Goal: Information Seeking & Learning: Learn about a topic

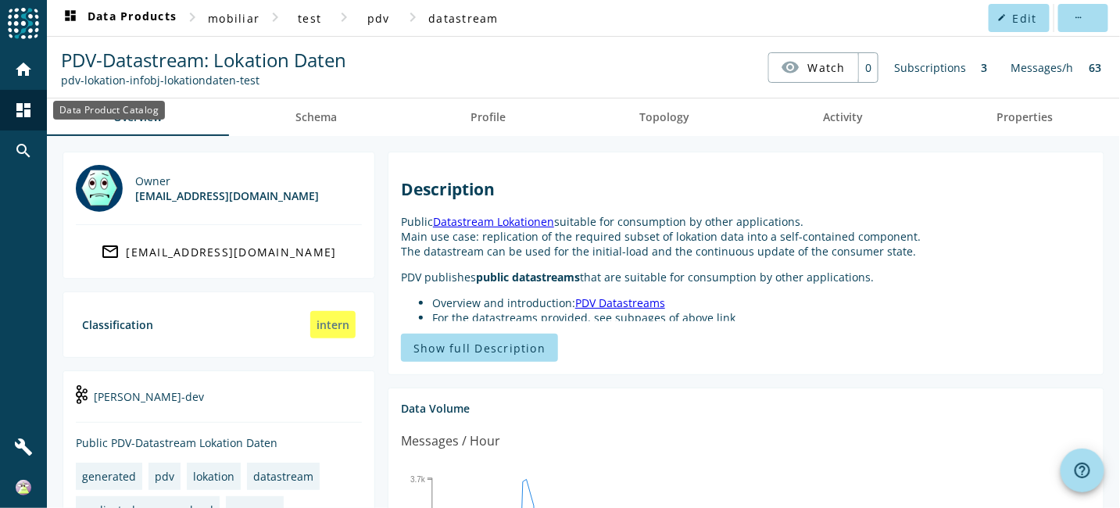
click at [16, 105] on mat-icon "dashboard" at bounding box center [23, 110] width 19 height 19
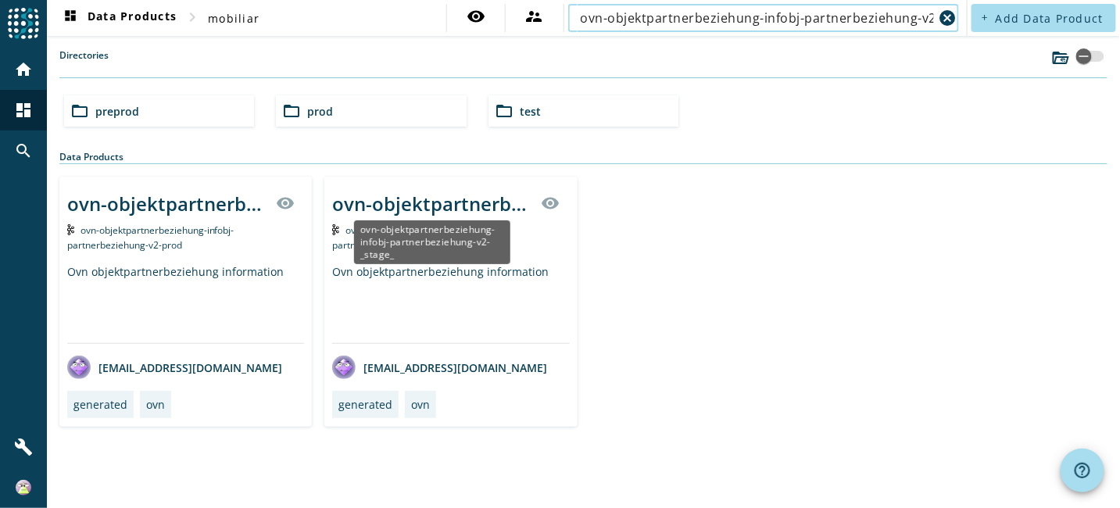
type input "ovn-objektpartnerbeziehung-infobj-partnerbeziehung-v2"
click at [437, 199] on div "ovn-objektpartnerbeziehung-infobj-partnerbeziehung-v2-_stage_" at bounding box center [431, 204] width 199 height 26
click at [404, 203] on div "ovn-objektpartnerbeziehung-infobj-partnerbeziehung-v2-_stage_" at bounding box center [431, 204] width 199 height 26
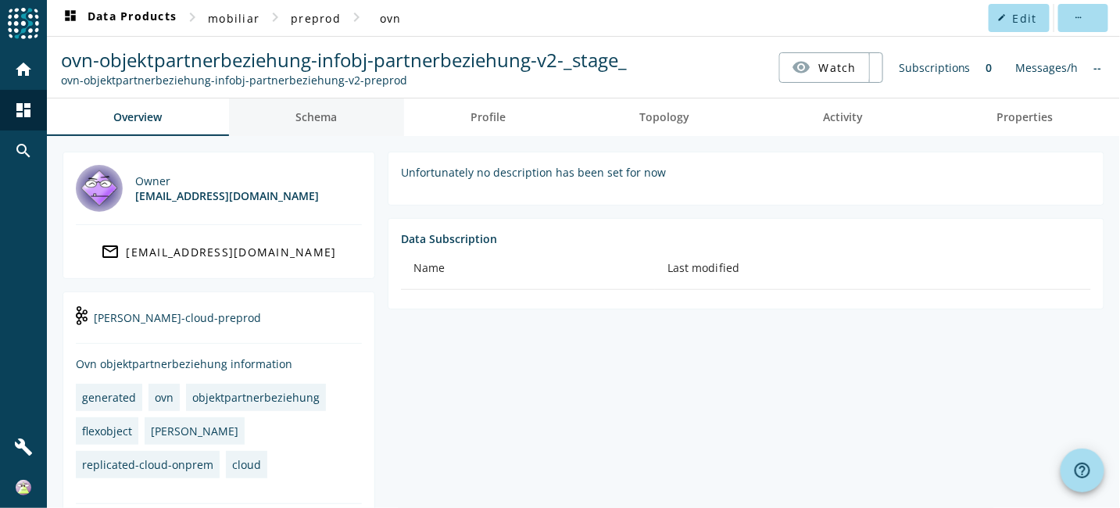
click at [319, 104] on span "Schema" at bounding box center [316, 117] width 41 height 38
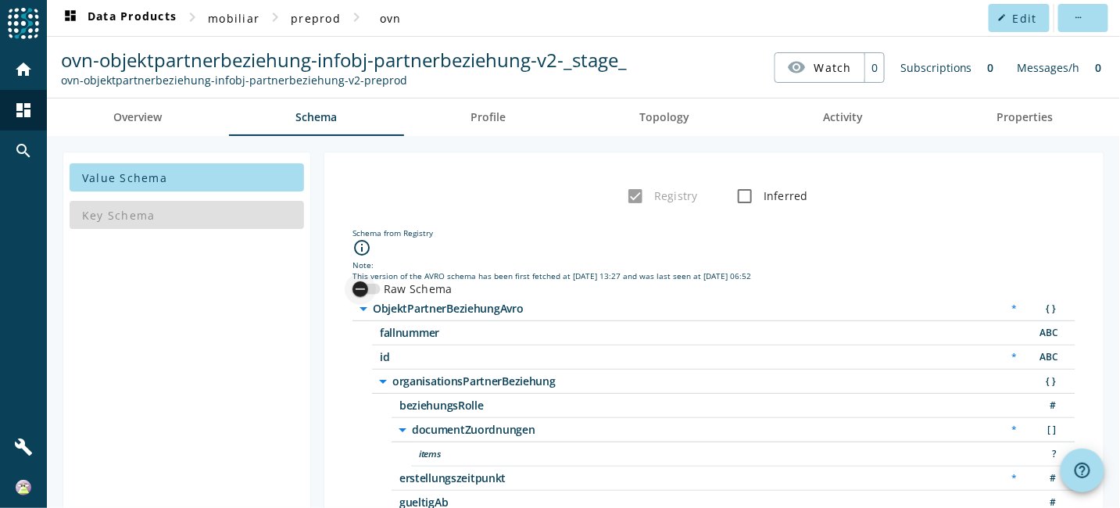
click at [366, 282] on icon "button" at bounding box center [360, 289] width 14 height 14
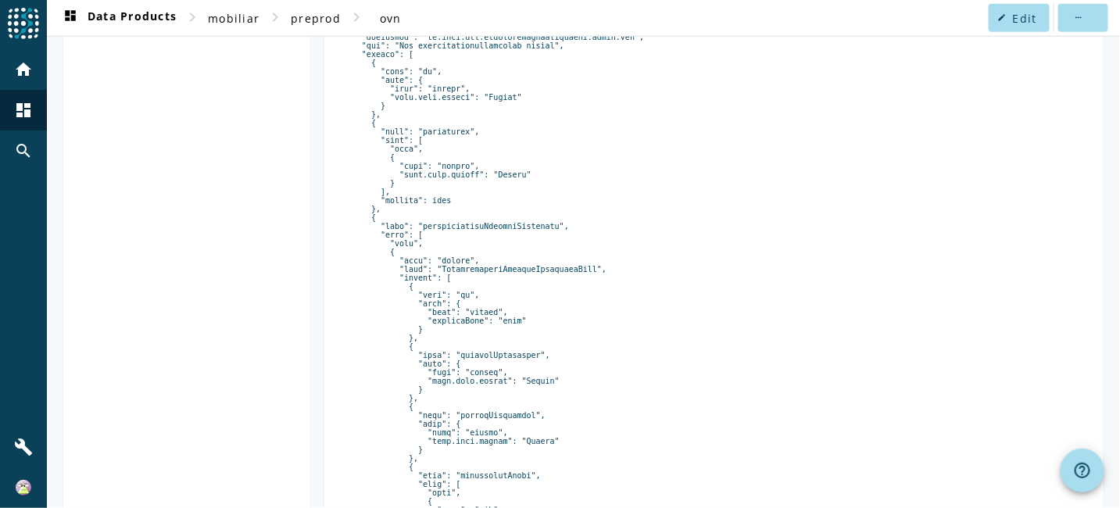
scroll to position [376, 0]
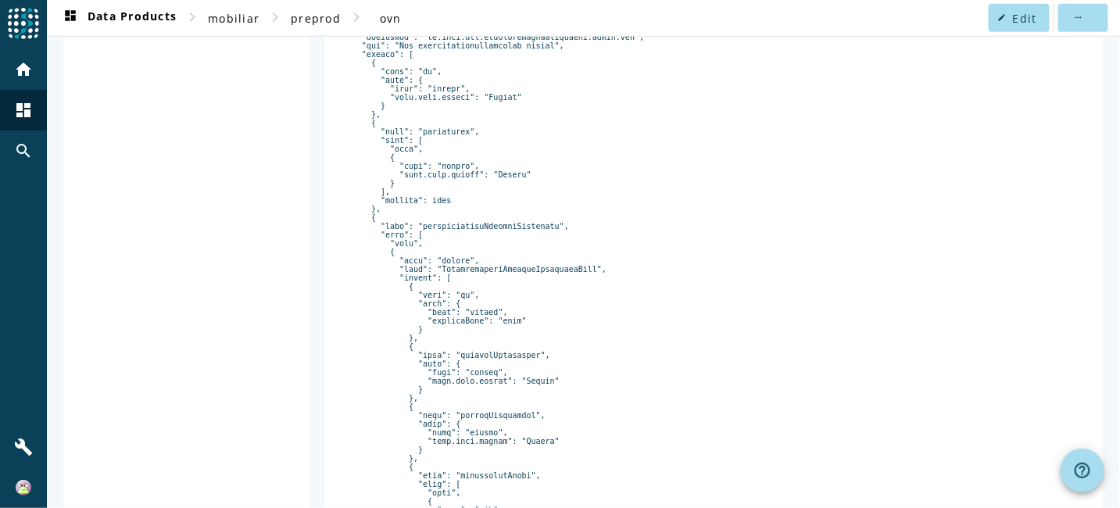
scroll to position [220, 0]
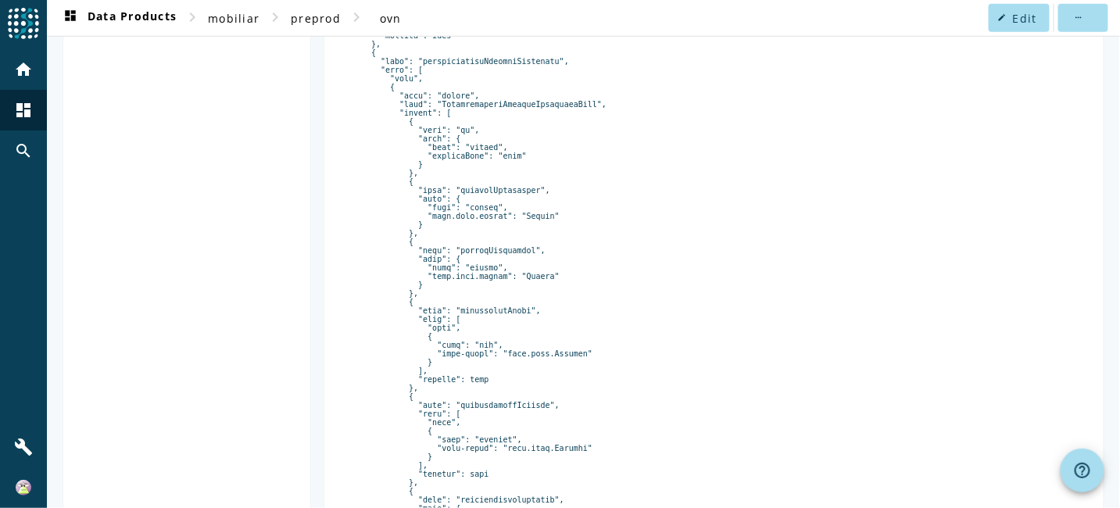
scroll to position [0, 0]
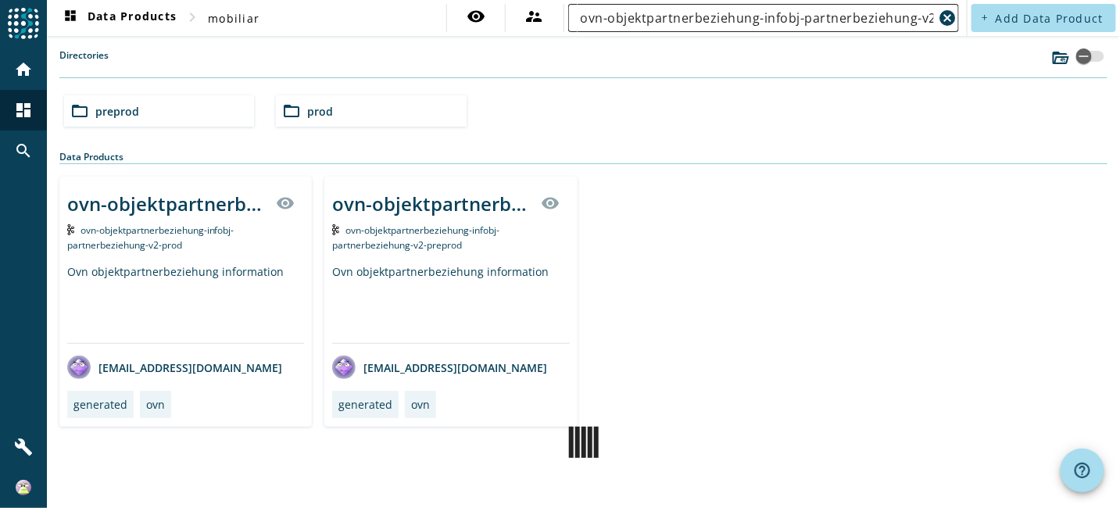
click at [891, 20] on input "ovn-objektpartnerbeziehung-infobj-partnerbeziehung-v2" at bounding box center [756, 18] width 353 height 19
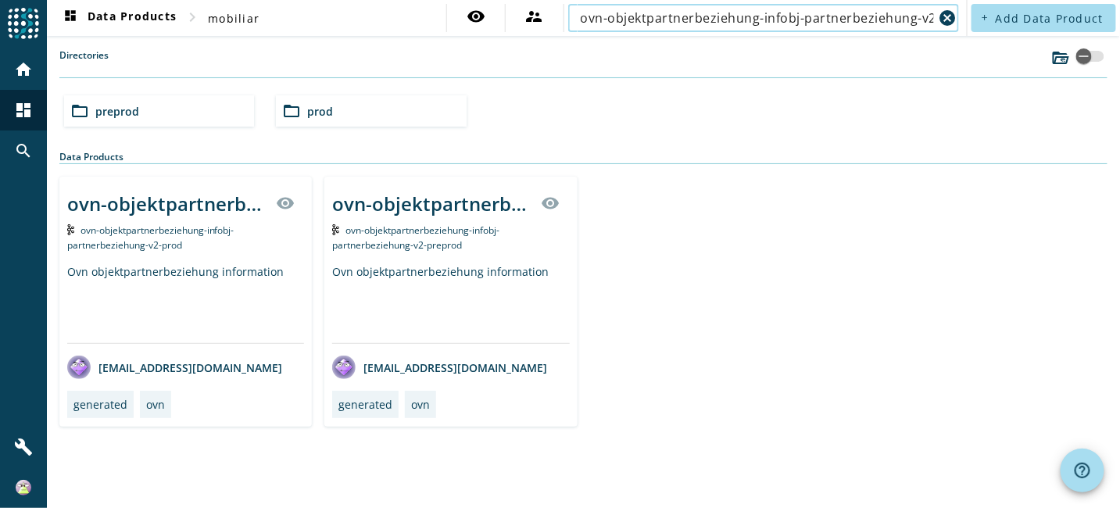
paste input "scl-eventmanagement-process-event-verrechnung"
type input "scl-eventmanagement-process-event-verrechnung"
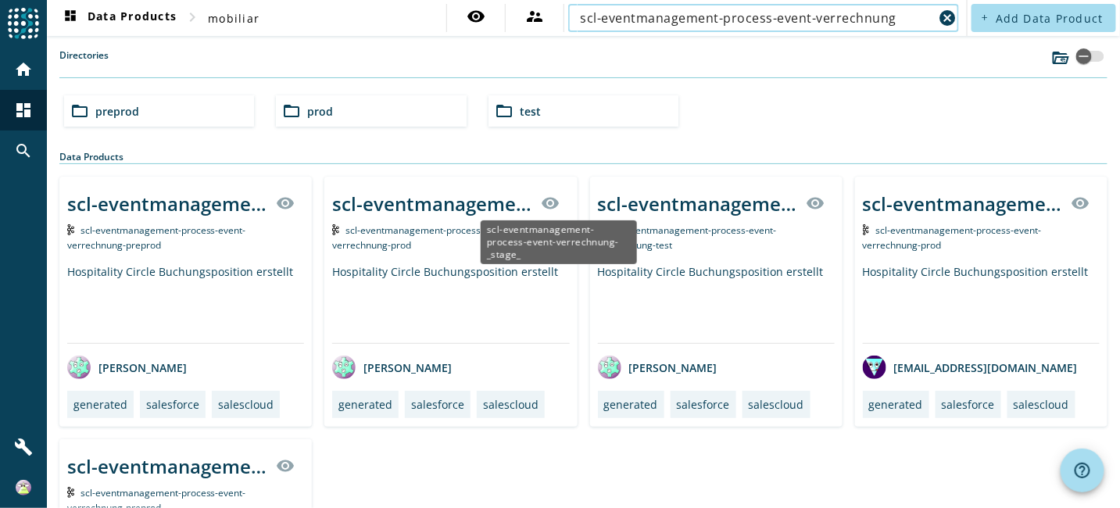
click at [531, 204] on div "scl-eventmanagement-process-event-verrechnung-_stage_" at bounding box center [431, 204] width 199 height 26
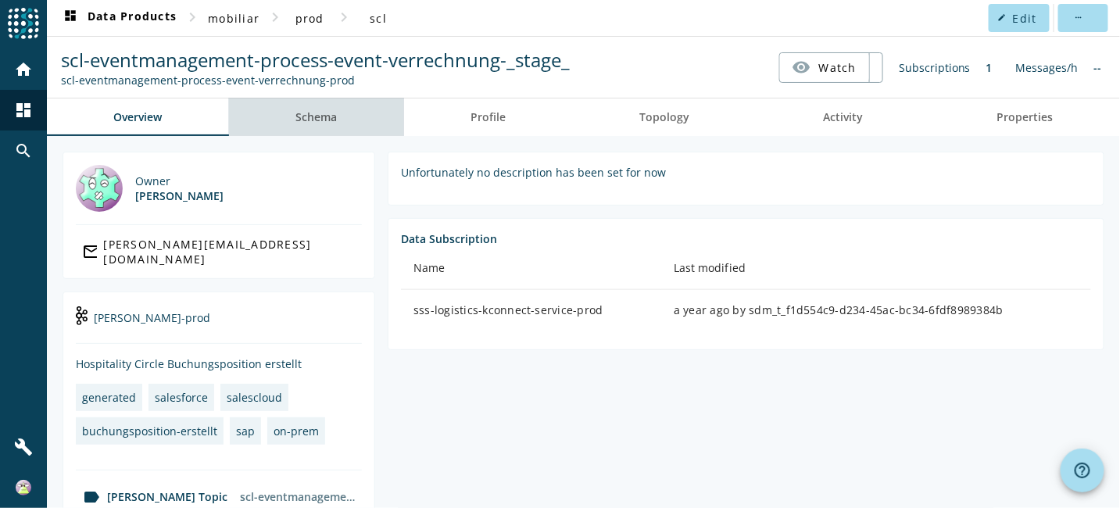
click at [321, 114] on span "Schema" at bounding box center [316, 117] width 41 height 11
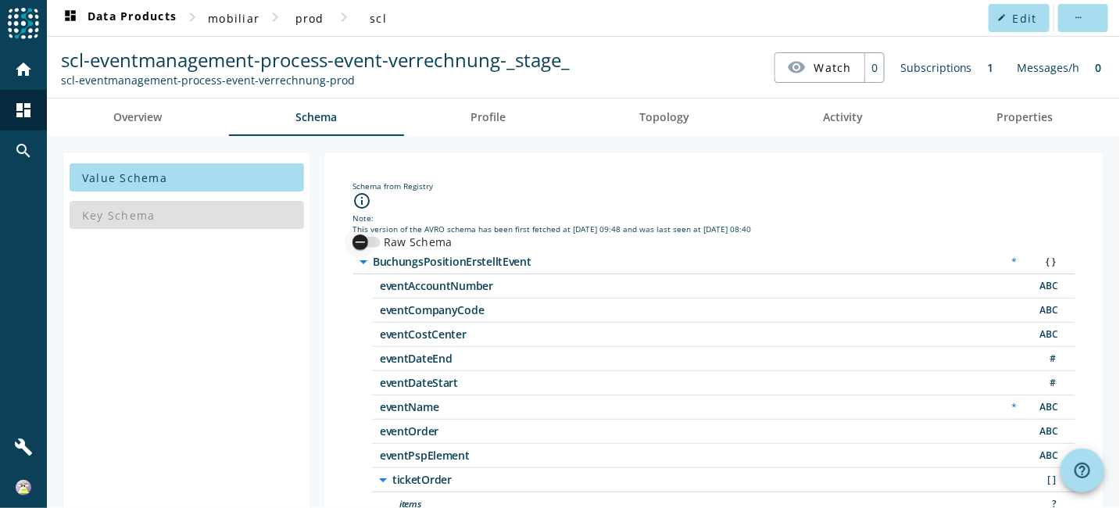
click at [355, 240] on icon "button" at bounding box center [360, 242] width 14 height 14
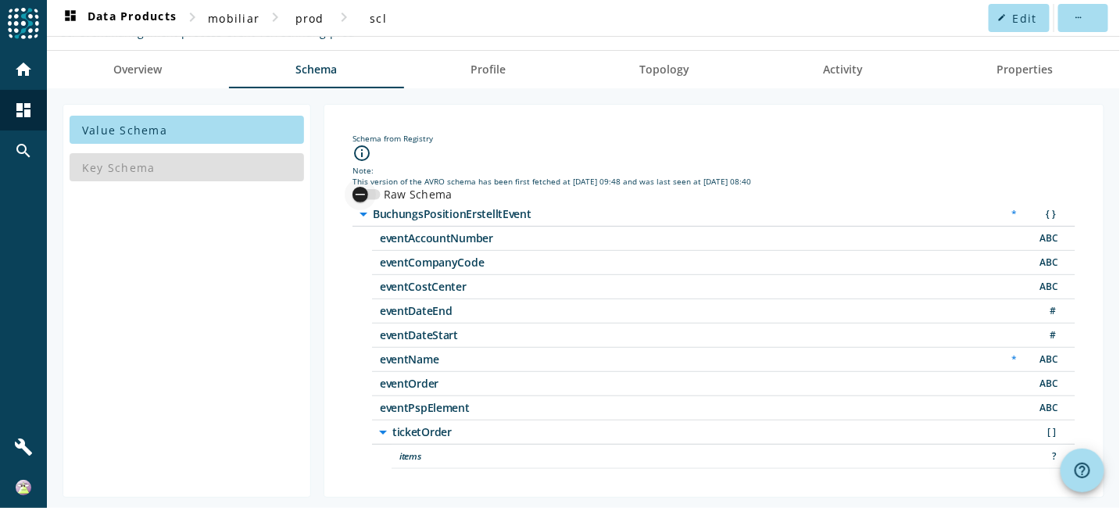
click at [370, 188] on div "button" at bounding box center [360, 194] width 31 height 31
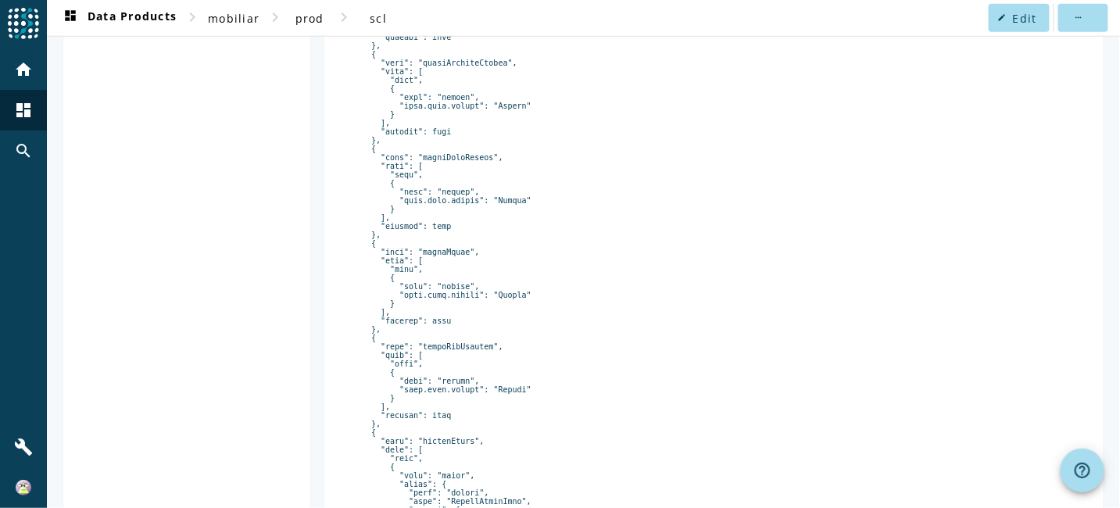
scroll to position [907, 0]
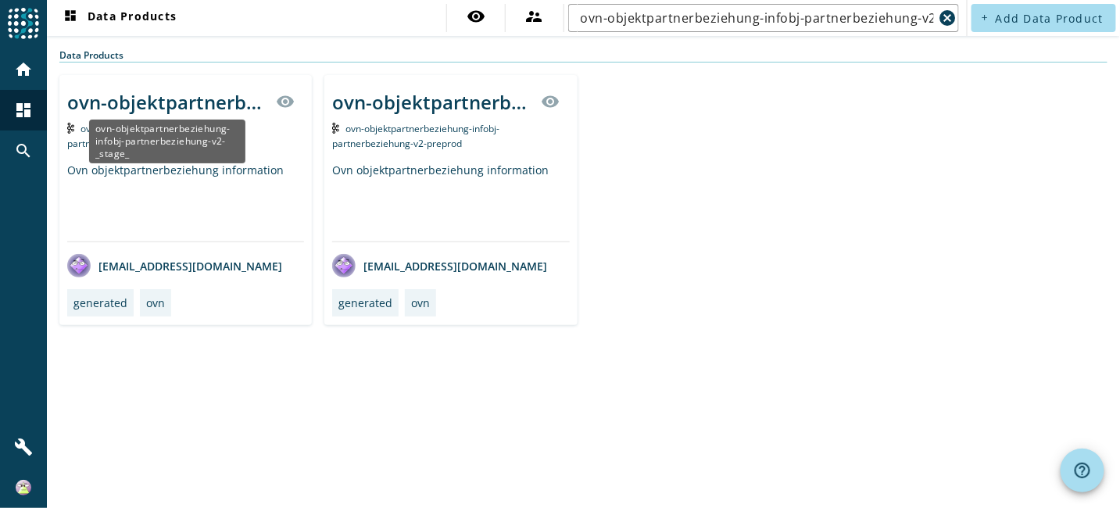
click at [155, 100] on div "ovn-objektpartnerbeziehung-infobj-partnerbeziehung-v2-_stage_" at bounding box center [166, 102] width 199 height 26
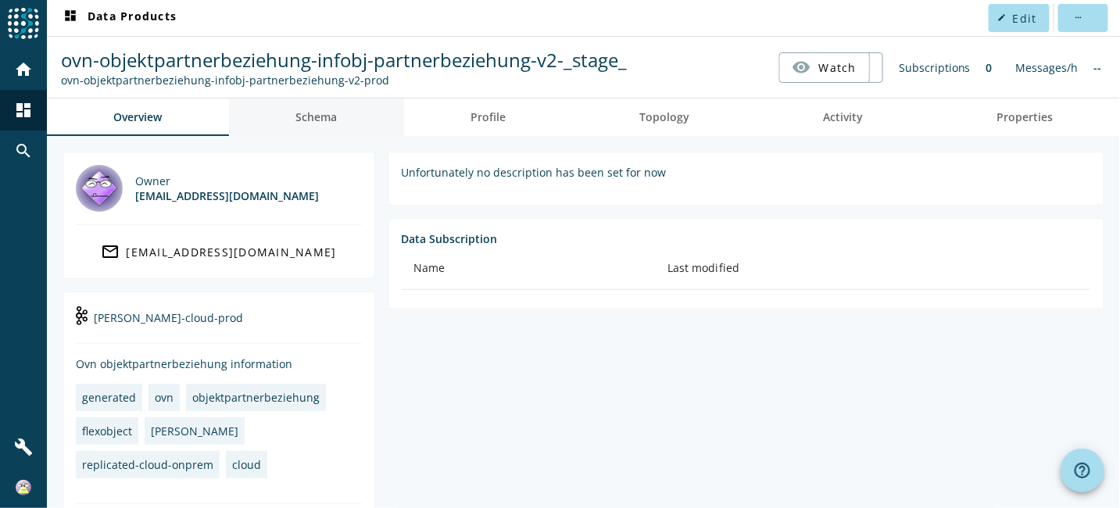
click at [328, 119] on span "Schema" at bounding box center [316, 117] width 41 height 11
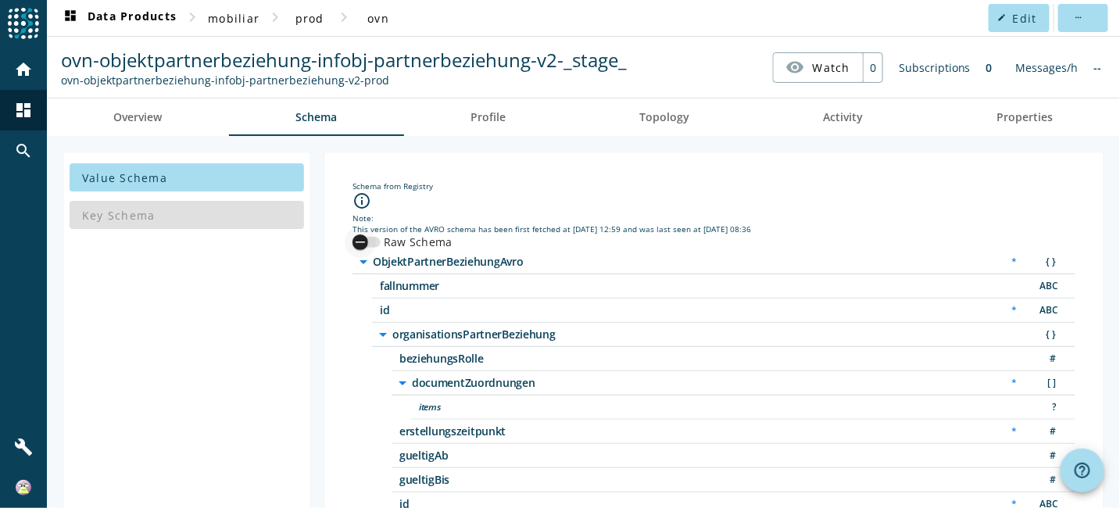
click at [368, 241] on div "button" at bounding box center [360, 242] width 31 height 31
